Goal: Information Seeking & Learning: Learn about a topic

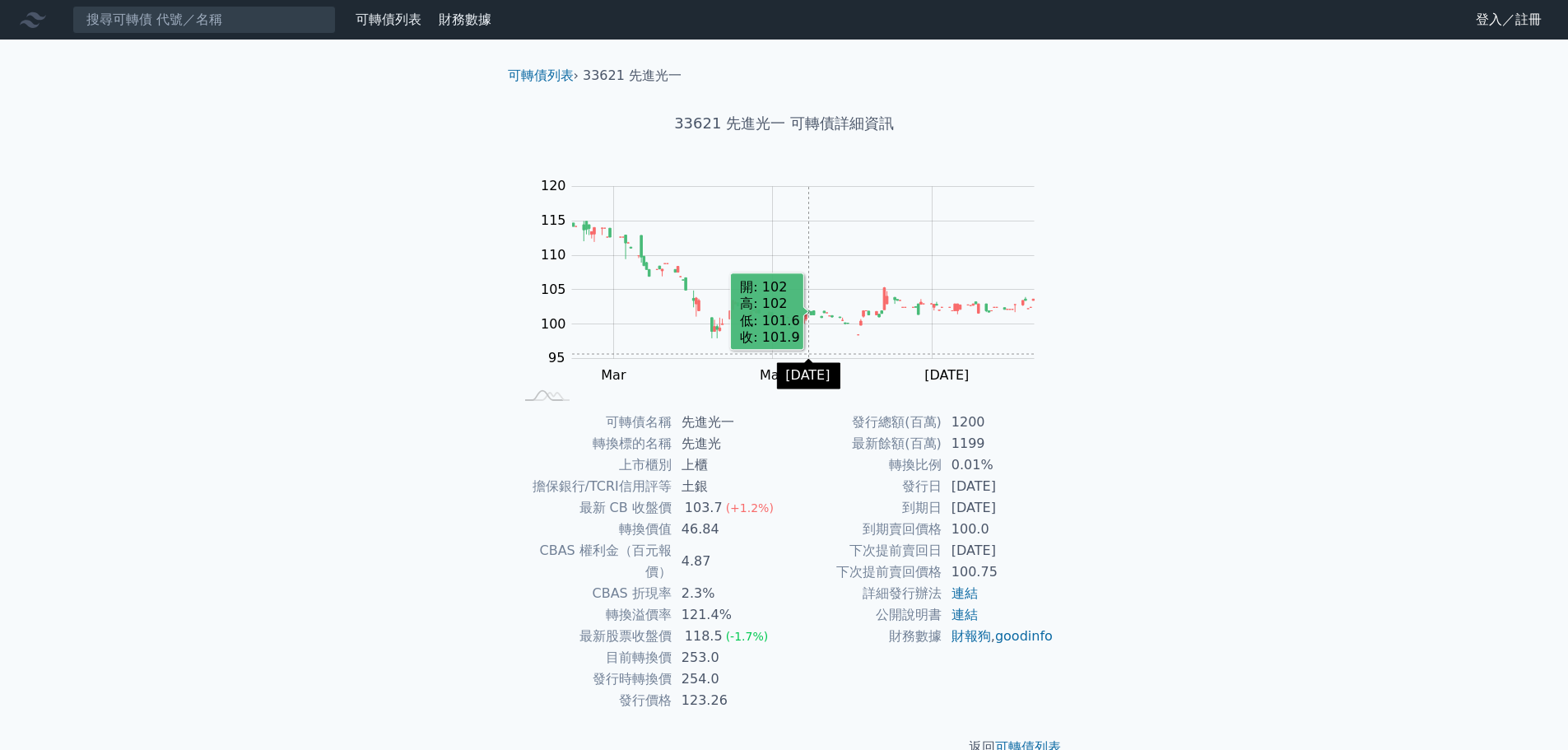
scroll to position [12, 0]
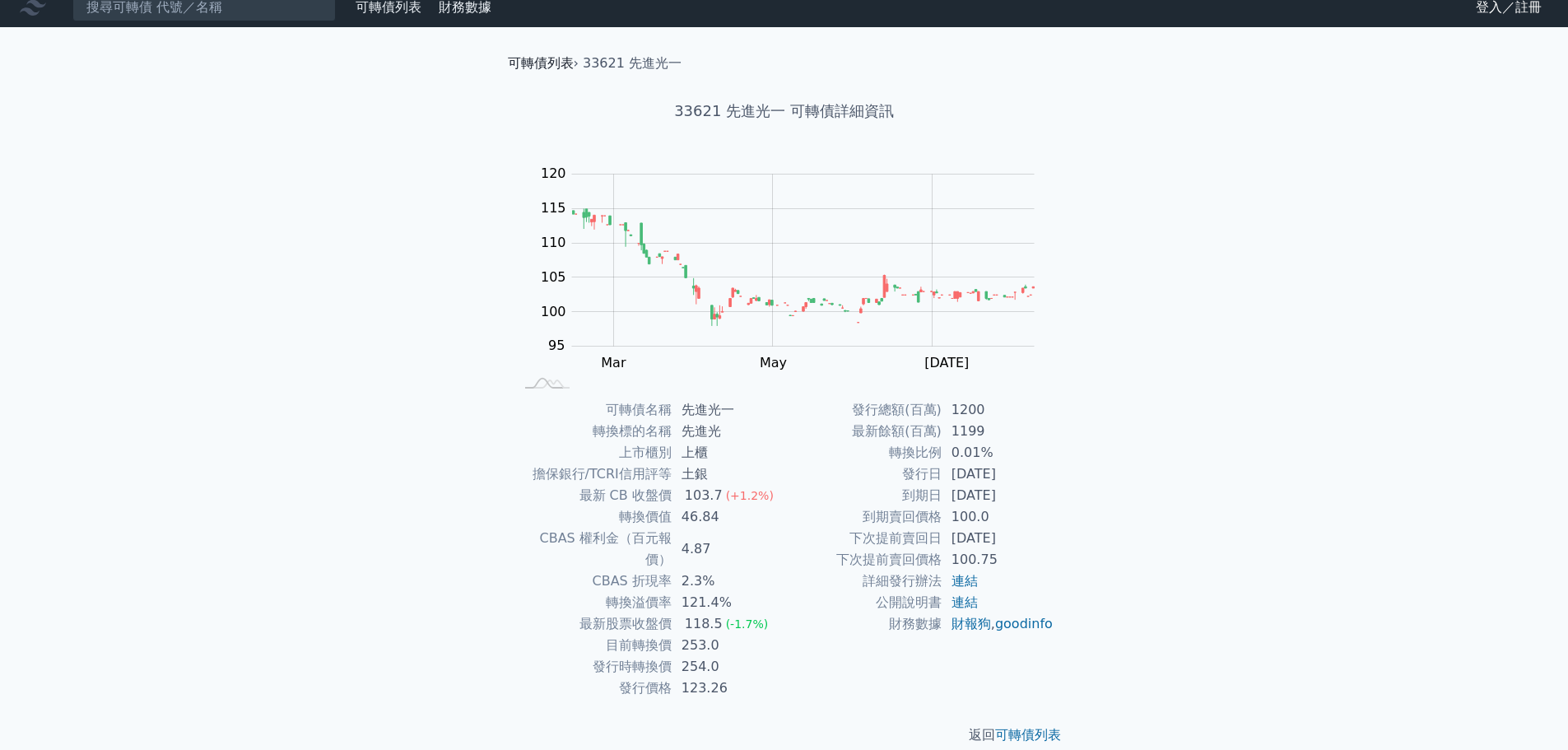
click at [540, 60] on link "可轉債列表" at bounding box center [541, 63] width 66 height 16
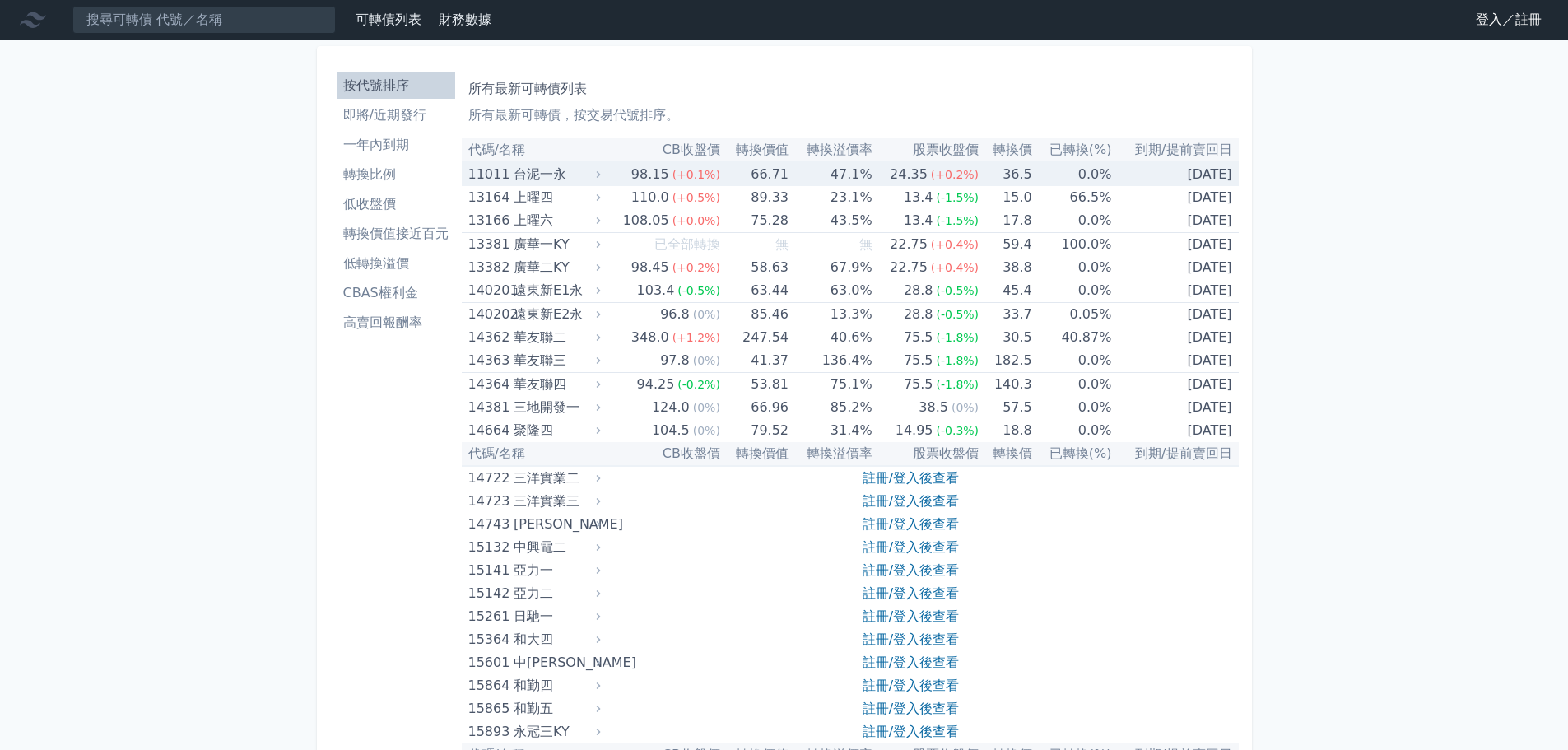
click at [615, 173] on td "98.15 (+0.1%)" at bounding box center [662, 174] width 116 height 23
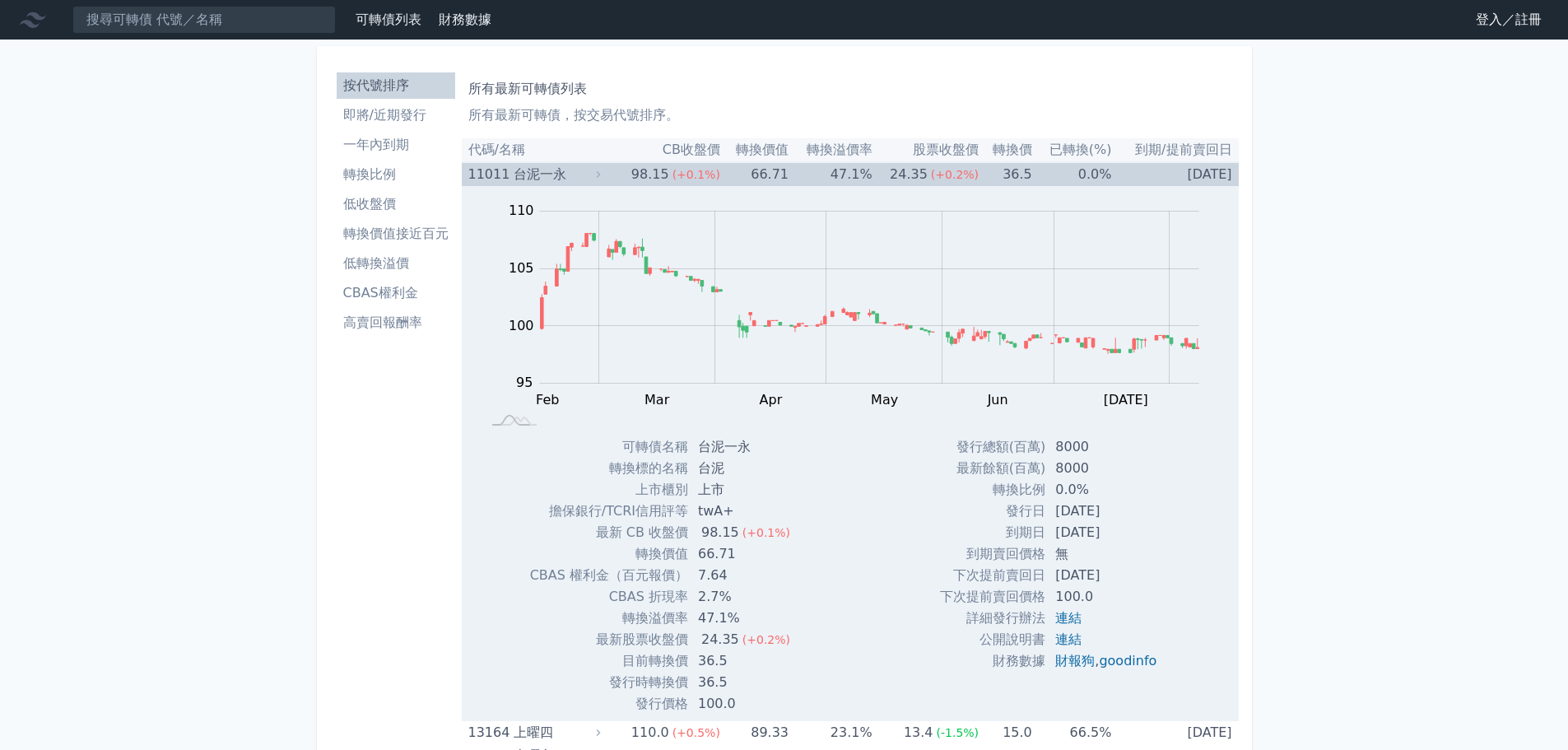
click at [489, 171] on div "11011" at bounding box center [489, 174] width 41 height 23
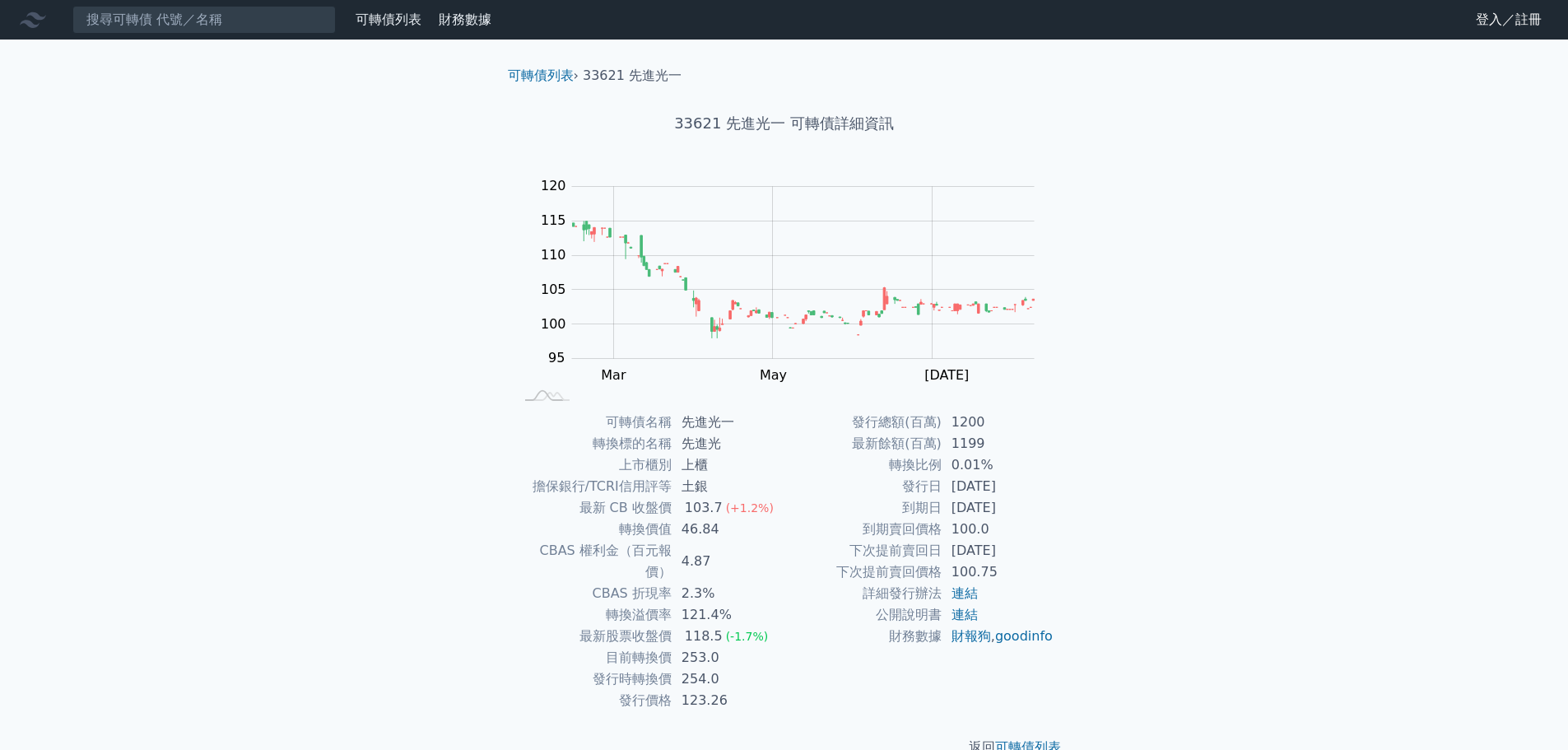
scroll to position [12, 0]
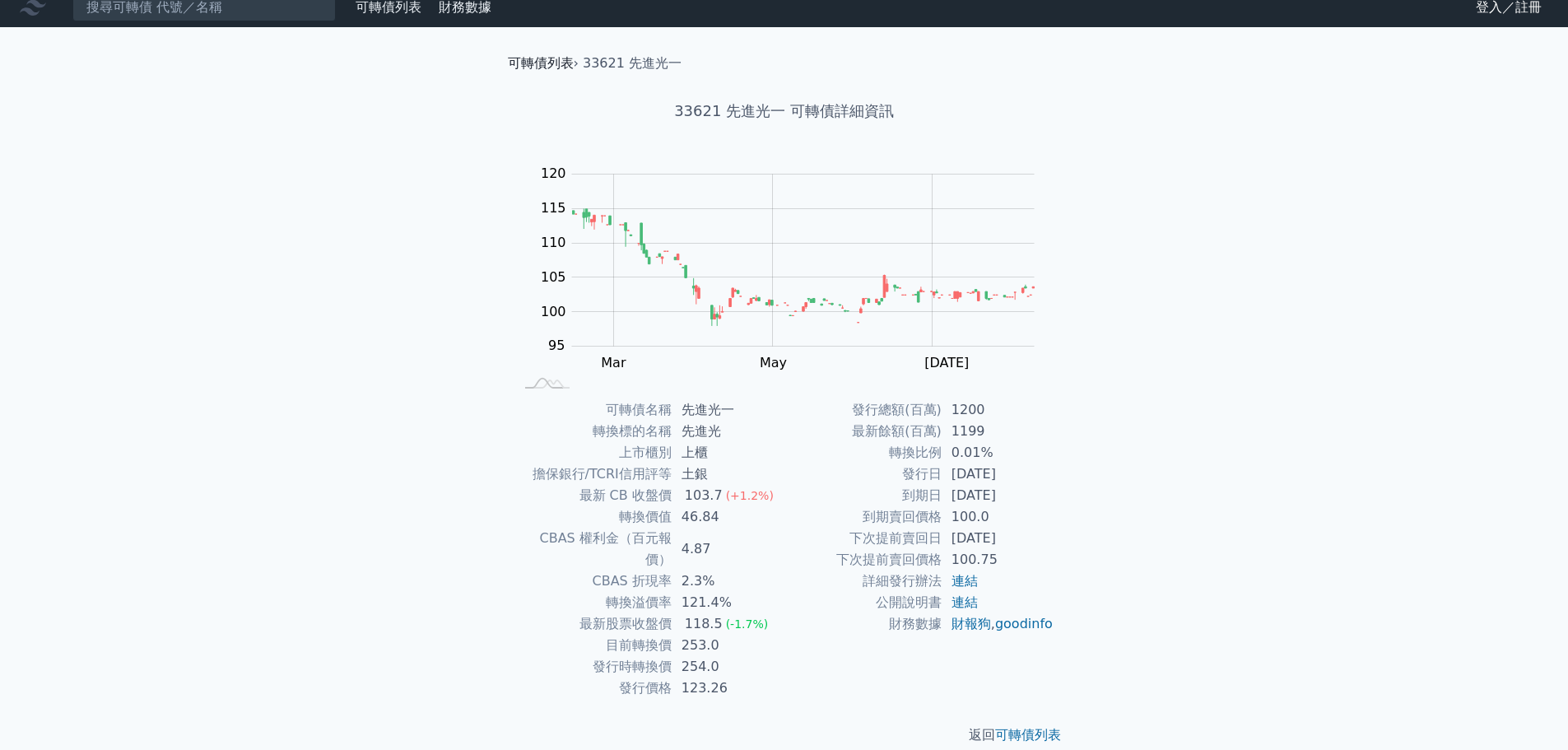
click at [526, 67] on link "可轉債列表" at bounding box center [541, 63] width 66 height 16
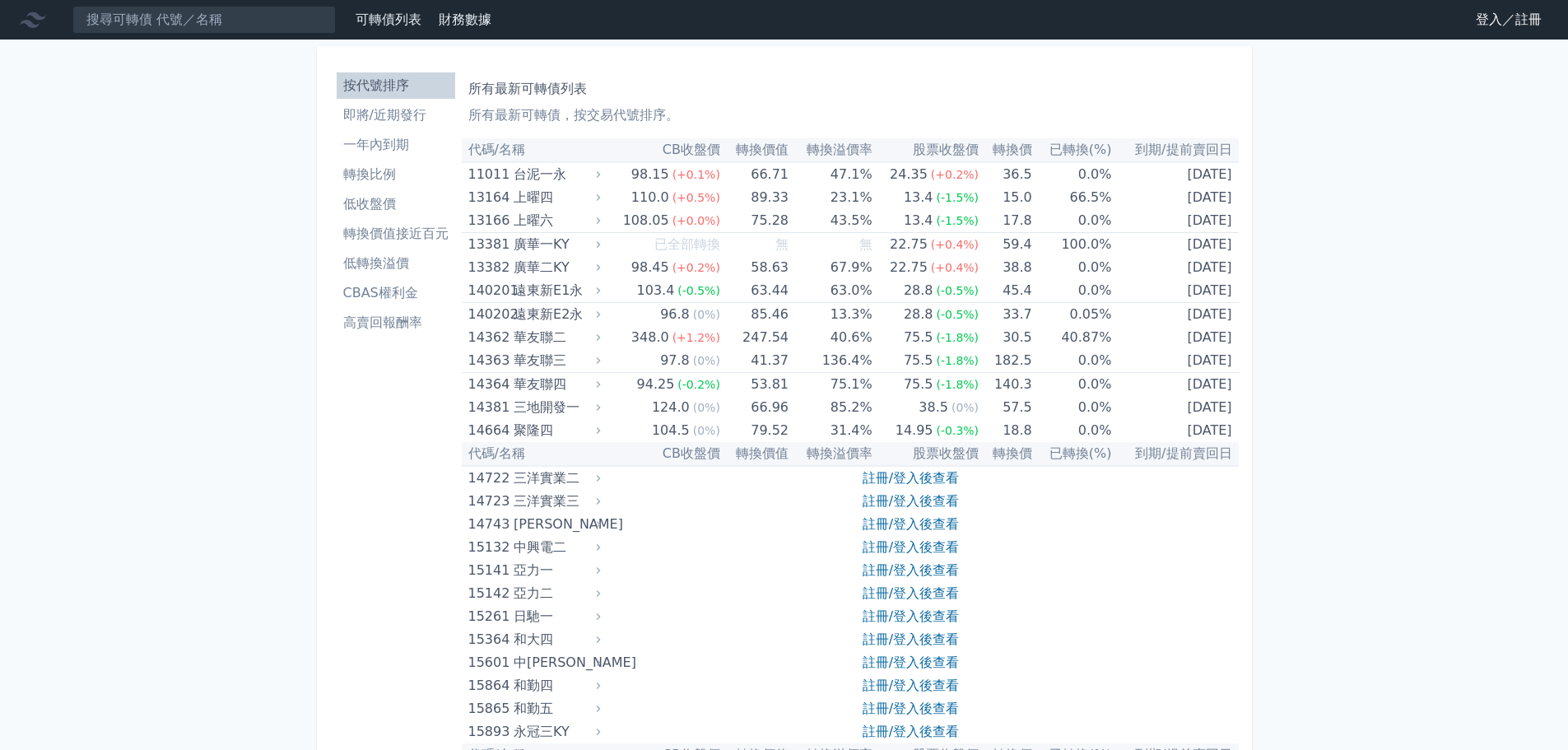
scroll to position [12, 0]
